Goal: Find contact information: Find contact information

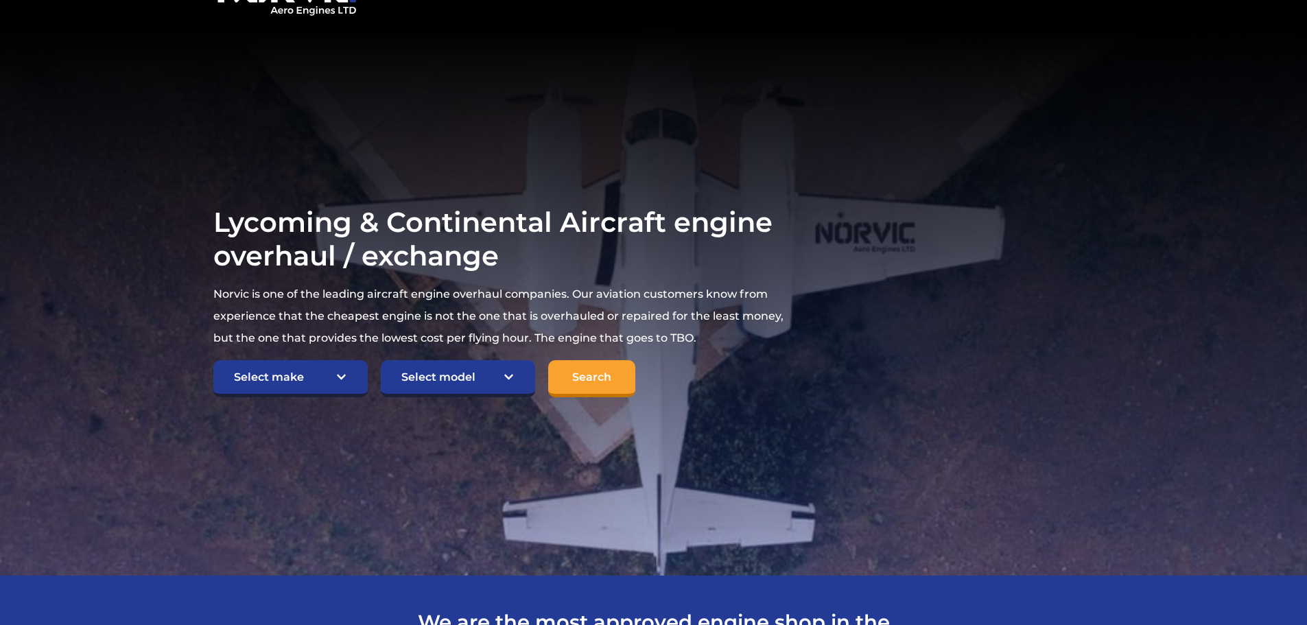
scroll to position [137, 0]
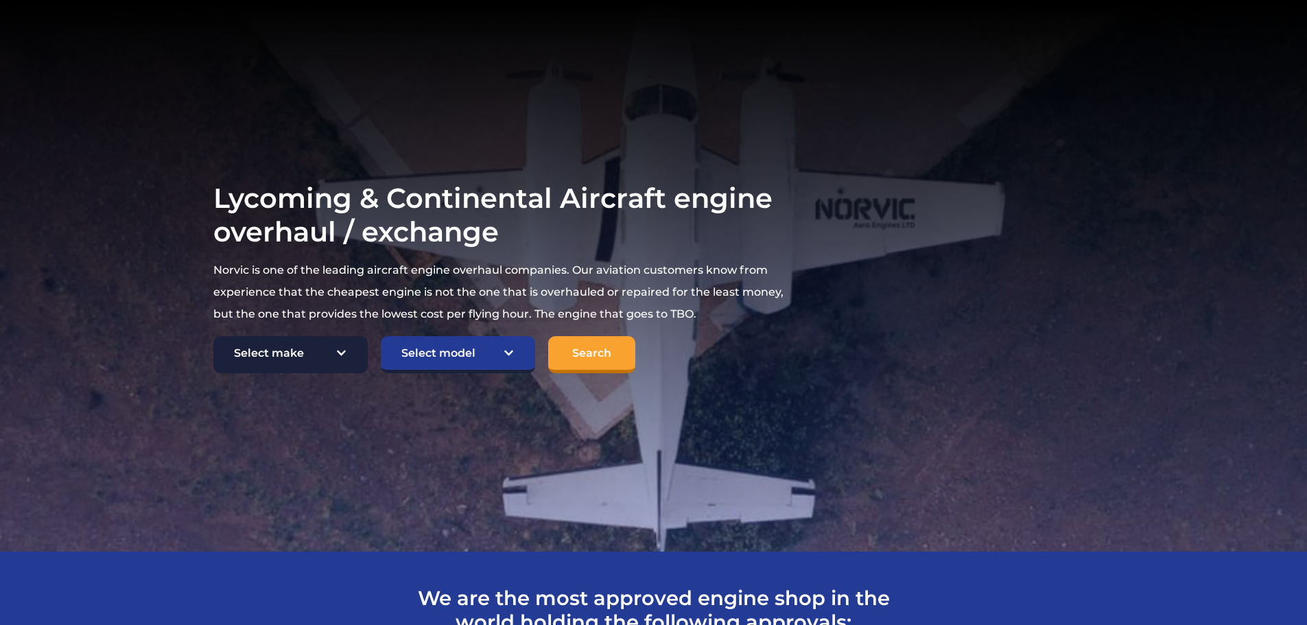
click at [341, 353] on select "Select make TCM Continental Lycoming" at bounding box center [290, 354] width 154 height 37
select select "TCM Continental"
click at [213, 337] on select "Select make TCM Continental Lycoming" at bounding box center [290, 354] width 154 height 37
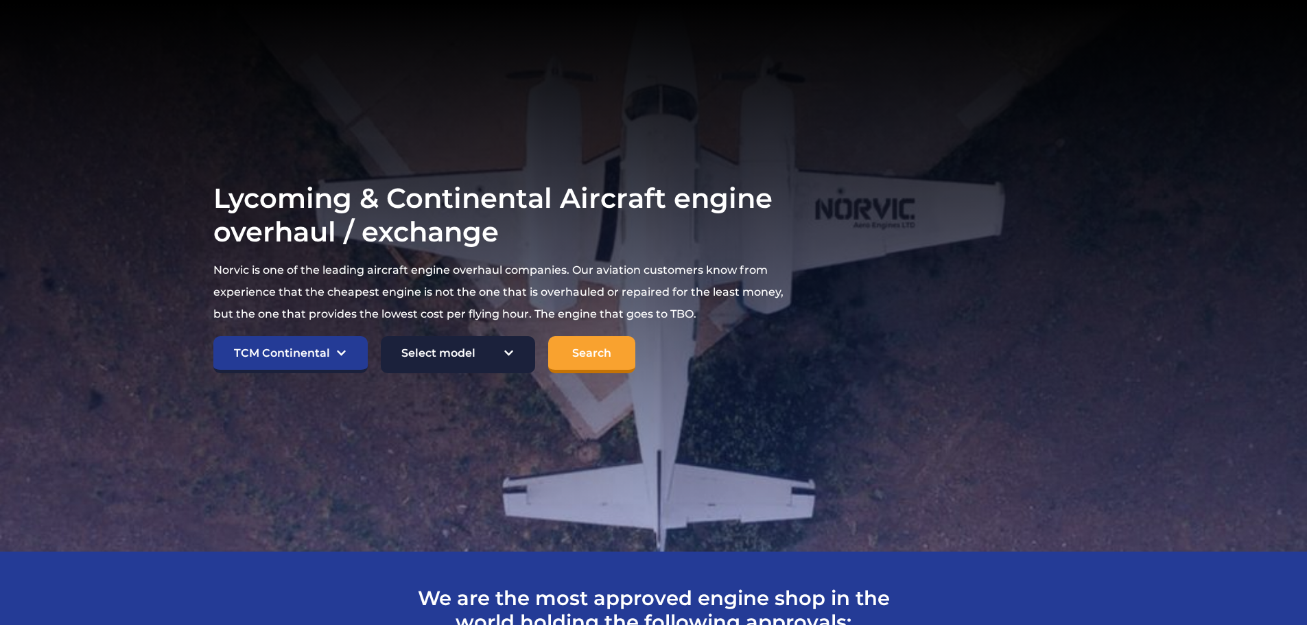
click at [504, 352] on select "Select model American Champion 7KCAB Bellanca Citabria IO-320-E2A Beech 23 Musk…" at bounding box center [458, 354] width 154 height 37
select select "891"
click at [381, 337] on select "Select model American Champion 7KCAB Bellanca Citabria IO-320-E2A Beech 23 Musk…" at bounding box center [458, 354] width 154 height 37
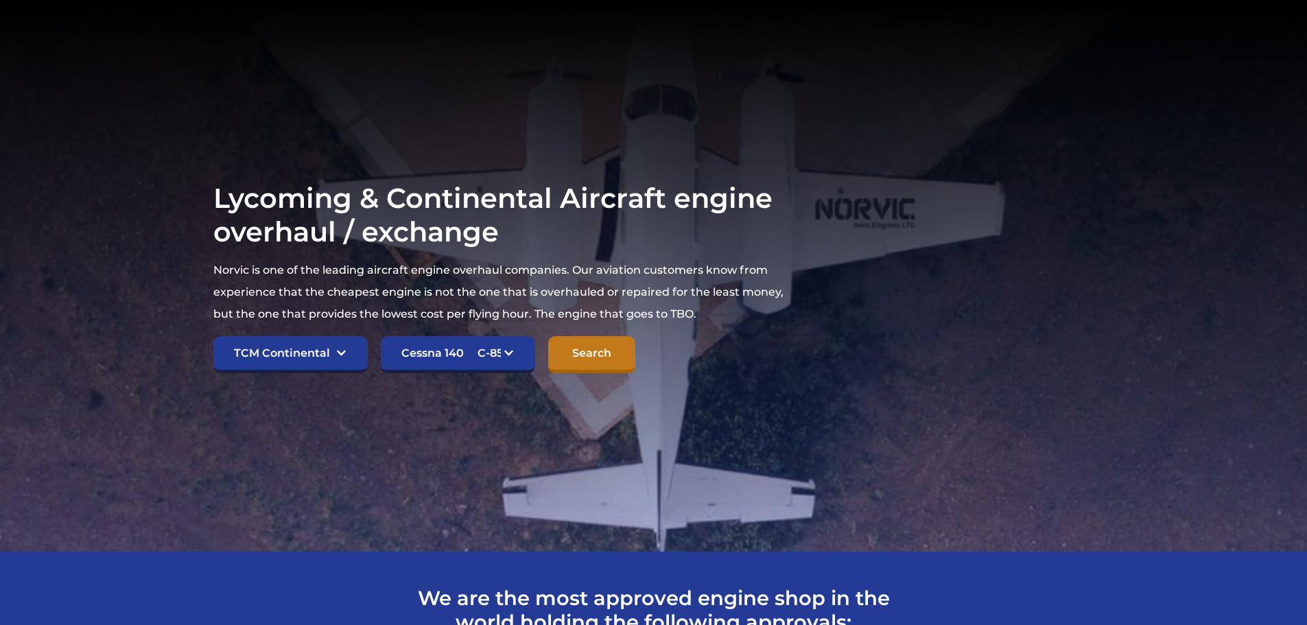
click at [596, 345] on input "Search" at bounding box center [591, 354] width 87 height 37
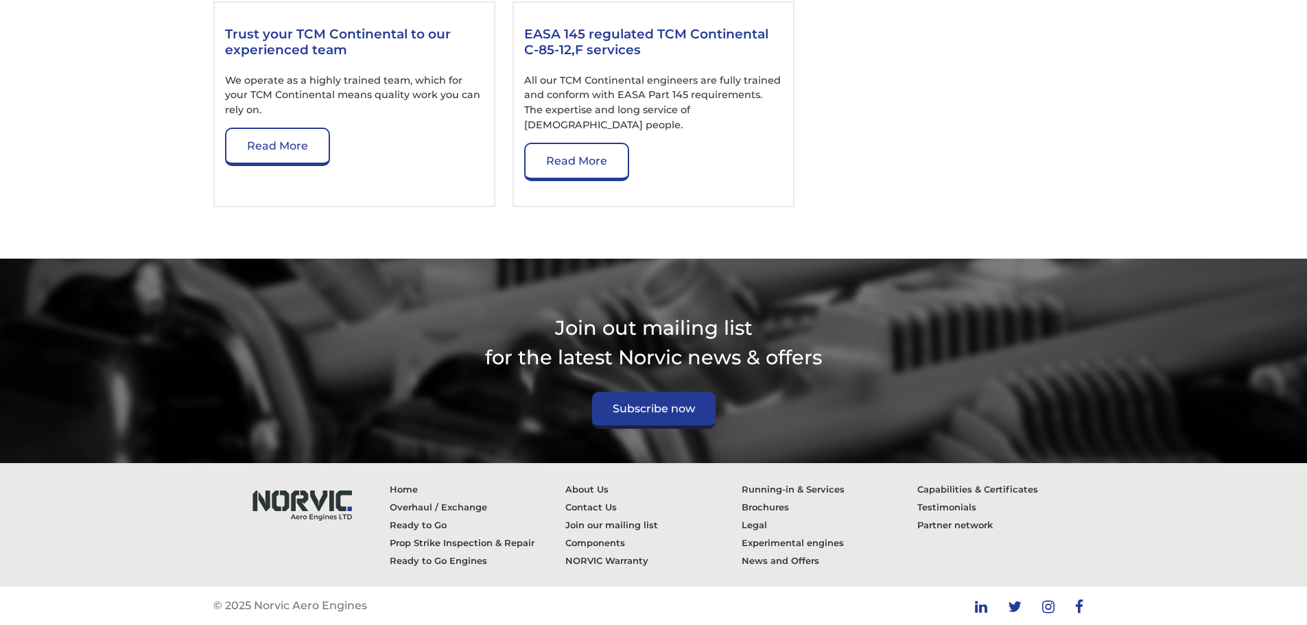
scroll to position [2294, 0]
click at [603, 508] on link "Contact Us" at bounding box center [654, 507] width 176 height 18
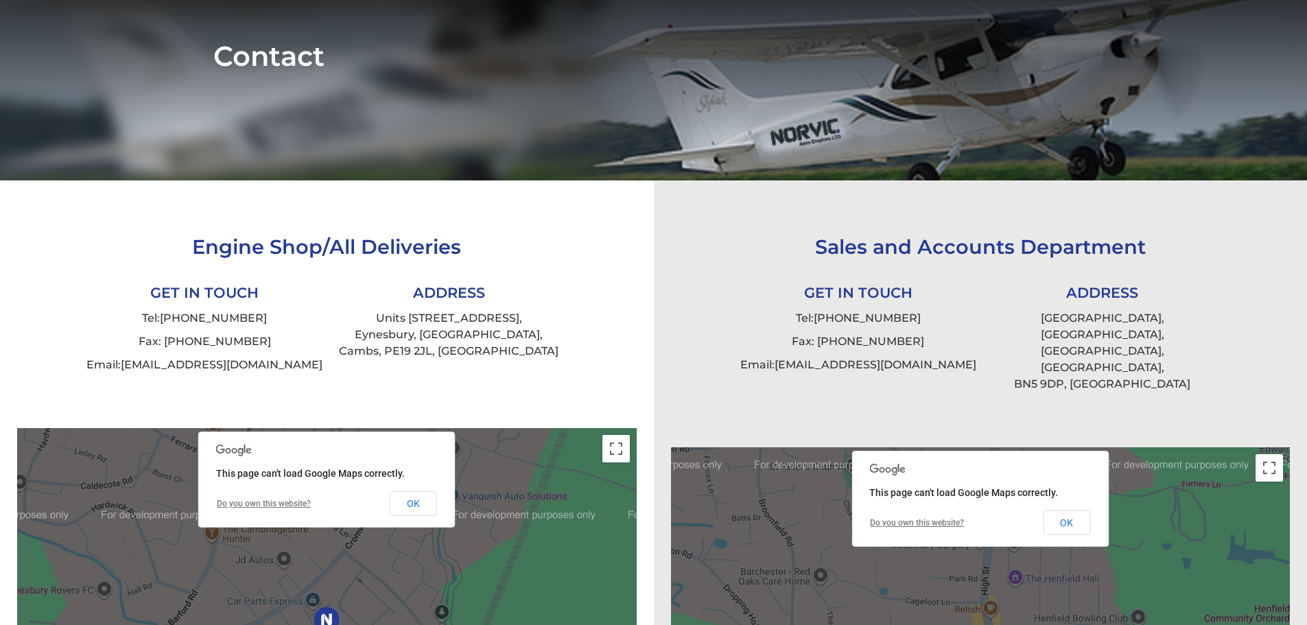
scroll to position [206, 0]
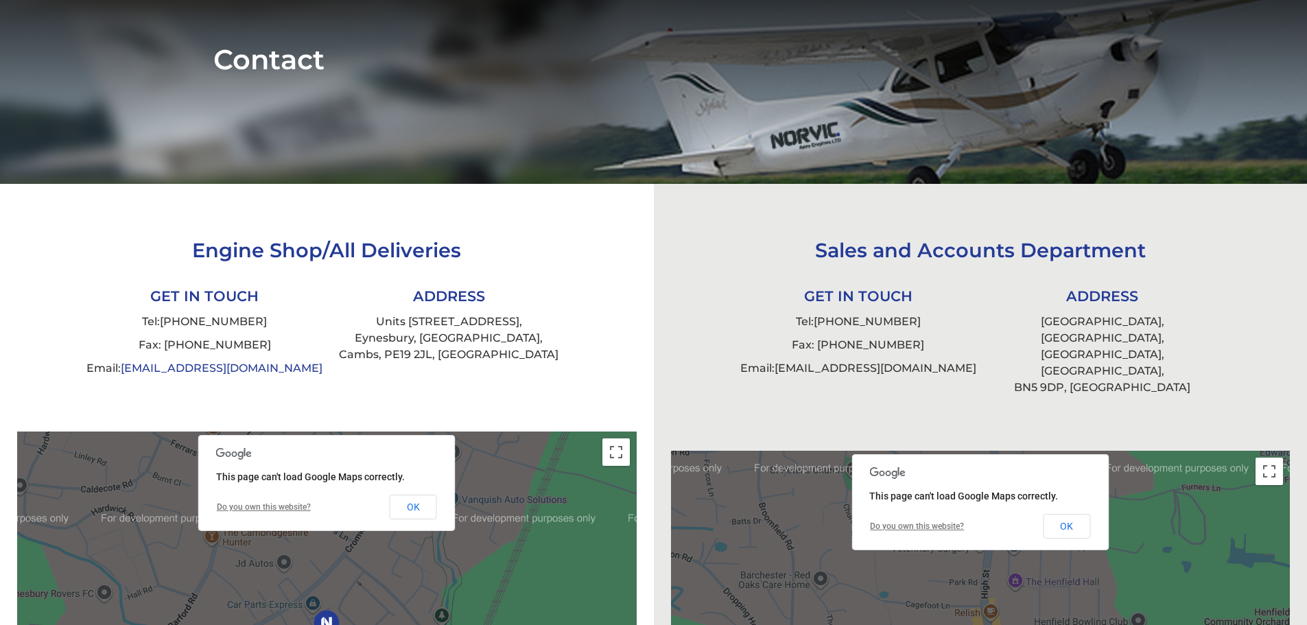
click at [192, 369] on link "[EMAIL_ADDRESS][DOMAIN_NAME]" at bounding box center [222, 368] width 202 height 13
drag, startPoint x: 815, startPoint y: 322, endPoint x: 923, endPoint y: 320, distance: 107.8
click at [923, 320] on li "Tel: [PHONE_NUMBER]" at bounding box center [858, 321] width 244 height 23
copy link "[PHONE_NUMBER]"
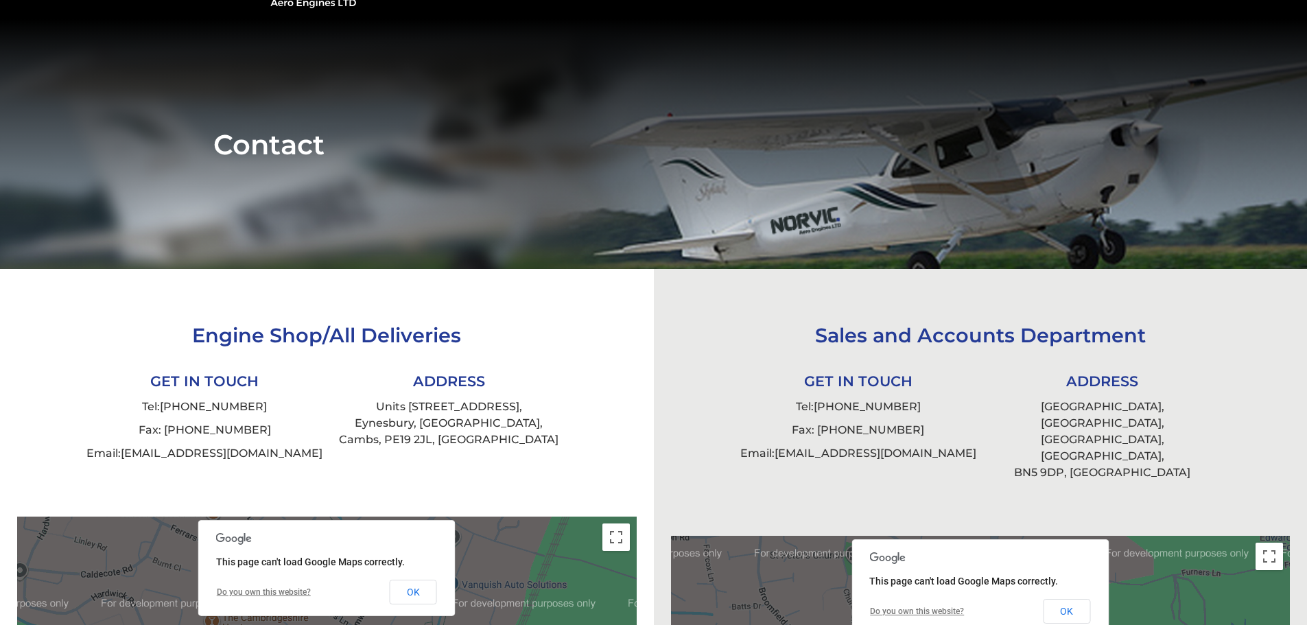
scroll to position [0, 0]
